Goal: Task Accomplishment & Management: Use online tool/utility

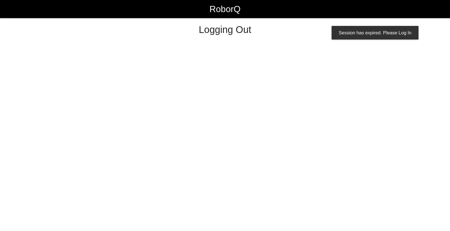
select select "Worker"
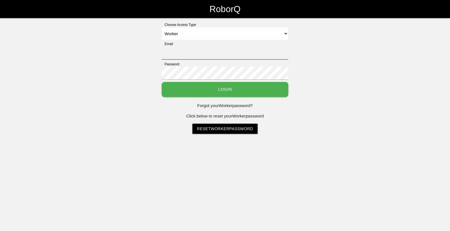
type input "[EMAIL_ADDRESS][DOMAIN_NAME]"
click at [413, 84] on div "Choose Access Type Select Access Type Admin Customer Supervisor Worker Email [E…" at bounding box center [225, 77] width 450 height 111
click at [238, 87] on button "Login" at bounding box center [225, 89] width 127 height 15
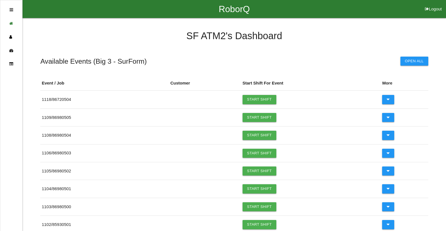
click at [253, 99] on link "Start Shift" at bounding box center [260, 99] width 34 height 9
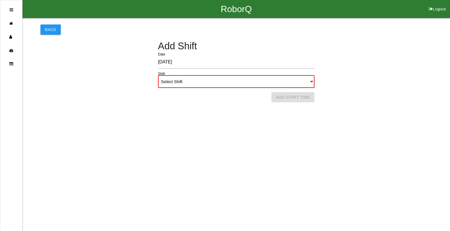
click at [301, 81] on select "Select Shift 1st Shift 2nd Shift 3rd Shift 4th Shift" at bounding box center [236, 81] width 157 height 13
select select "1"
click at [158, 75] on select "Select Shift 1st Shift 2nd Shift 3rd Shift 4th Shift" at bounding box center [236, 81] width 157 height 13
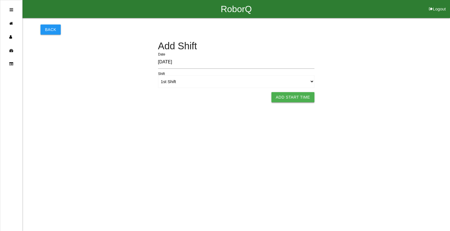
click at [281, 100] on button "Add Start Time" at bounding box center [293, 97] width 43 height 10
select select "6"
select select "8"
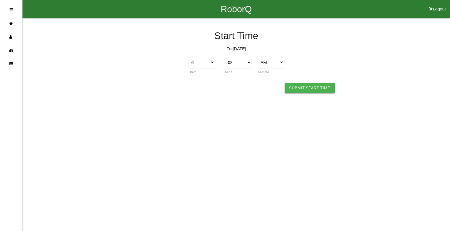
click at [291, 91] on button "Submit Start Time" at bounding box center [310, 88] width 50 height 10
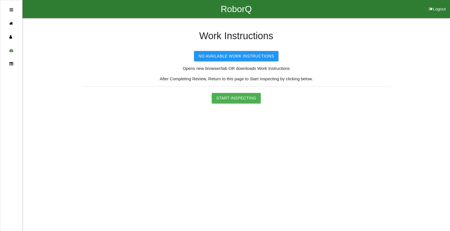
click at [246, 97] on button "Start Inspecting" at bounding box center [236, 98] width 49 height 10
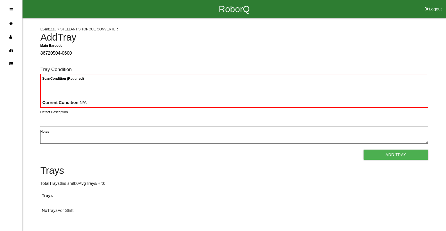
type Barcode "86720504-0600"
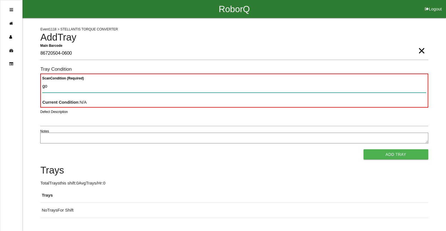
type Condition "goo"
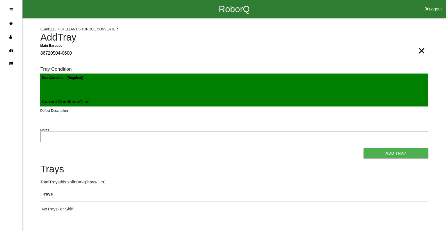
click at [364, 148] on button "Add Tray" at bounding box center [396, 153] width 65 height 10
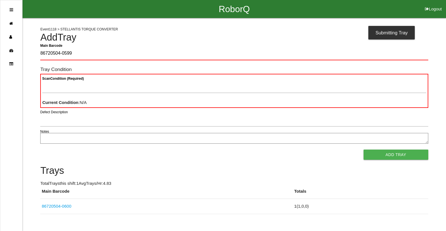
type Barcode "86720504-0599"
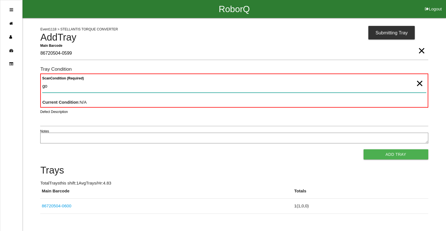
type Condition "goo"
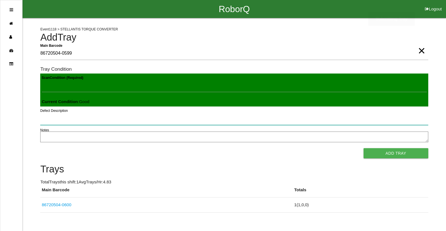
click at [364, 148] on button "Add Tray" at bounding box center [396, 153] width 65 height 10
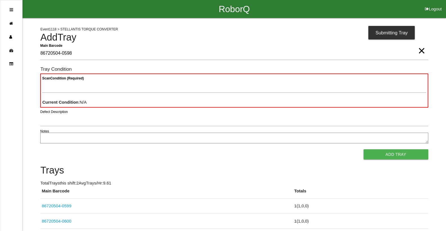
type Barcode "86720504-0598"
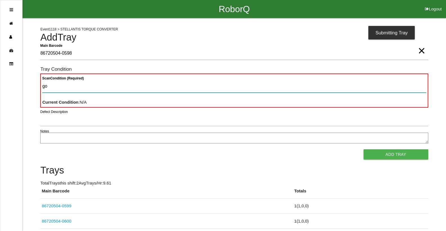
type Condition "goo"
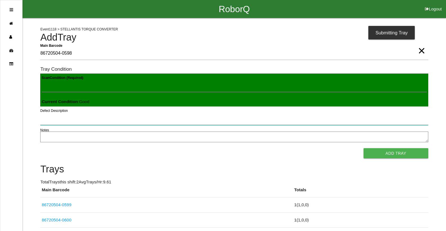
click at [364, 148] on button "Add Tray" at bounding box center [396, 153] width 65 height 10
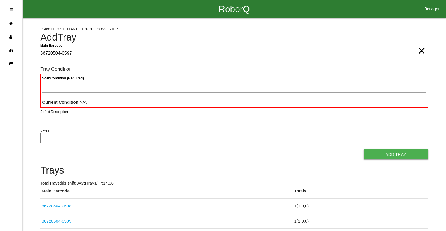
type Barcode "86720504-0597"
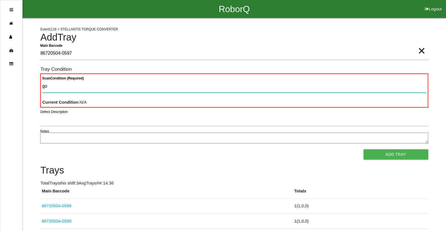
type Condition "goo"
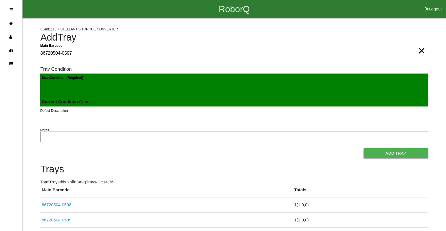
click at [364, 148] on button "Add Tray" at bounding box center [396, 153] width 65 height 10
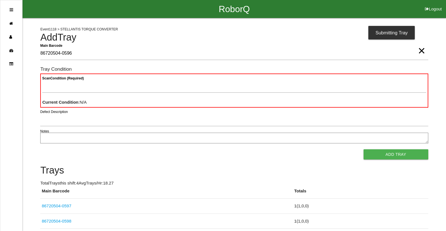
type Barcode "86720504-0596"
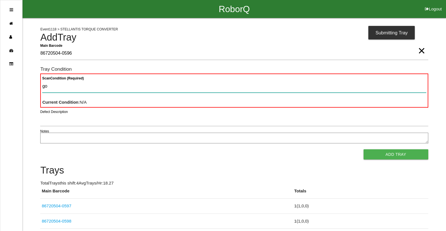
type Condition "goo"
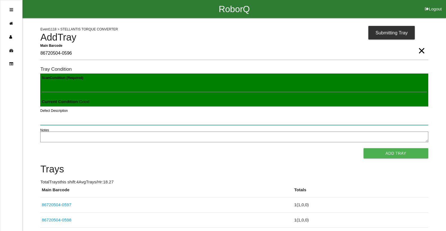
click at [364, 148] on button "Add Tray" at bounding box center [396, 153] width 65 height 10
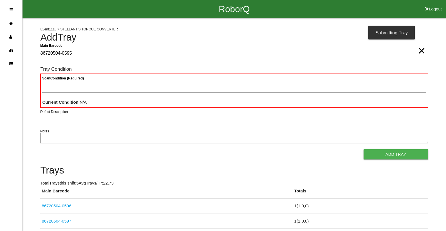
type Barcode "86720504-0595"
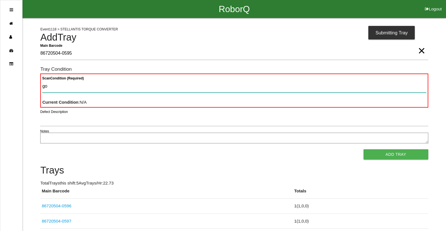
type Condition "goo"
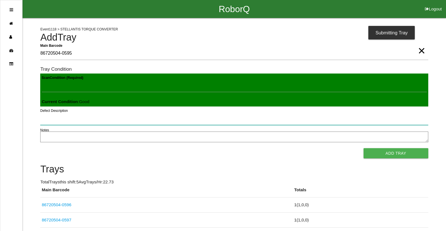
click at [364, 148] on button "Add Tray" at bounding box center [396, 153] width 65 height 10
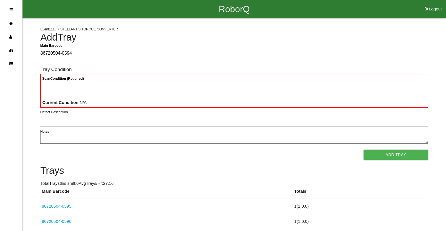
type Barcode "86720504-0594"
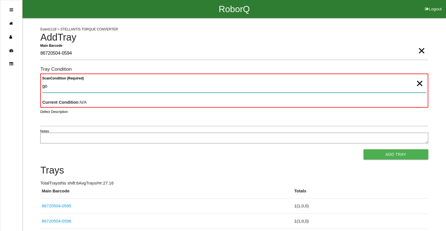
type Condition "goo"
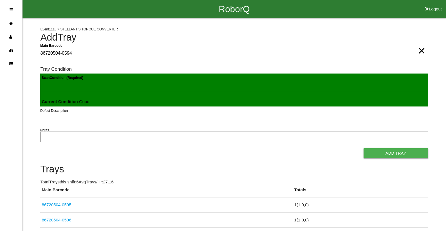
click at [364, 148] on button "Add Tray" at bounding box center [396, 153] width 65 height 10
